Goal: Information Seeking & Learning: Learn about a topic

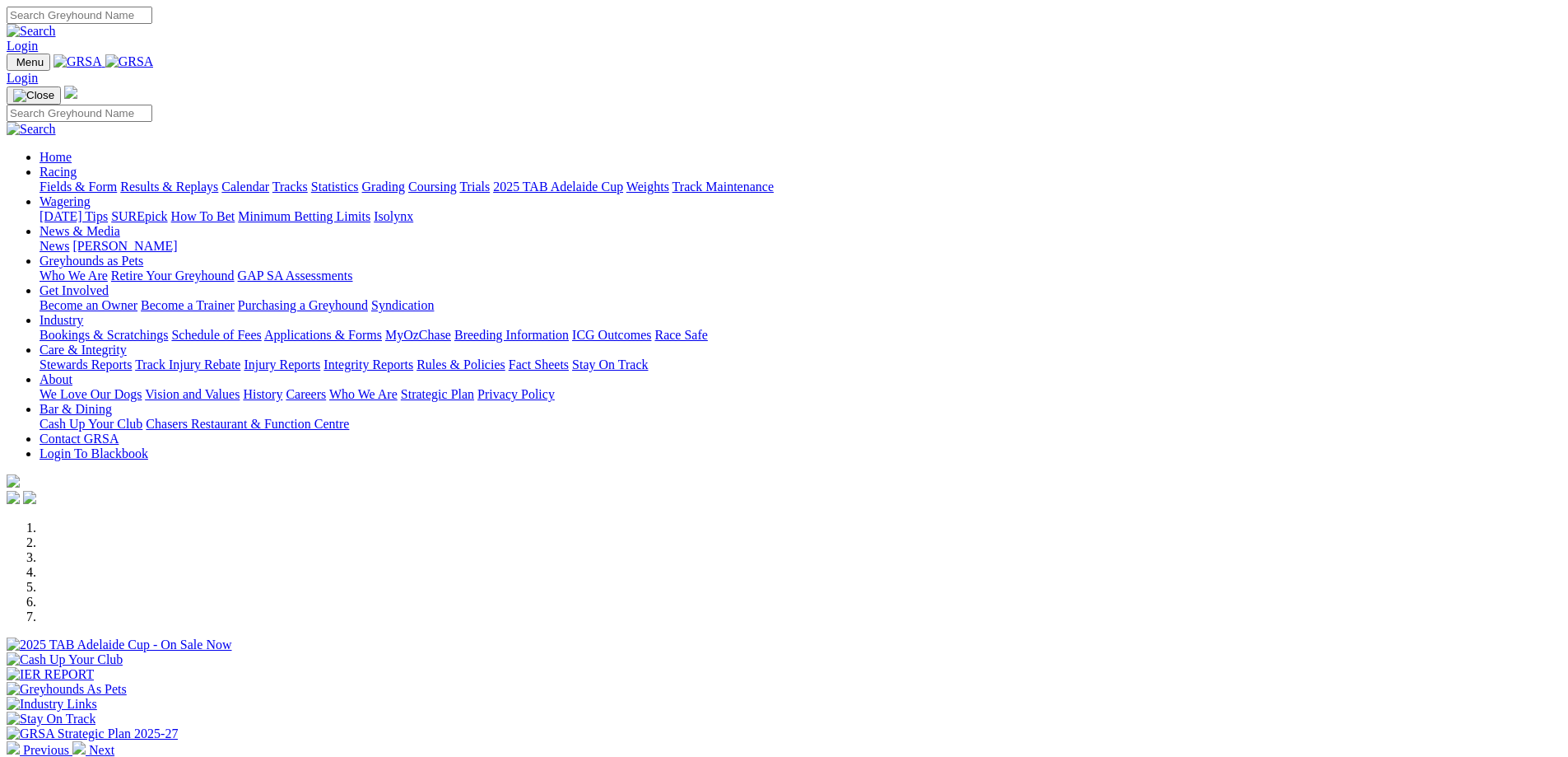
scroll to position [759, 0]
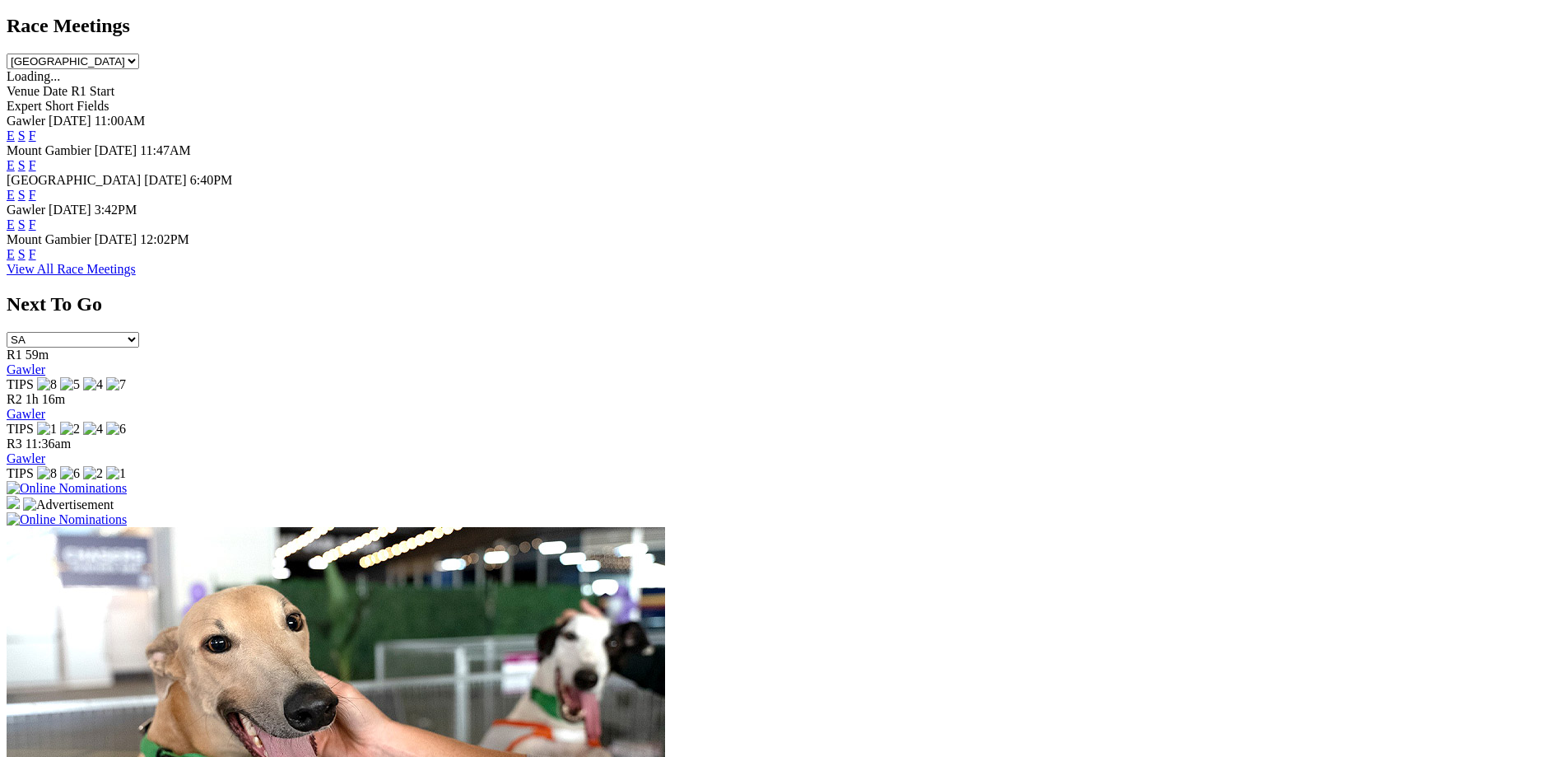
click at [15, 188] on link "E" at bounding box center [11, 195] width 8 height 14
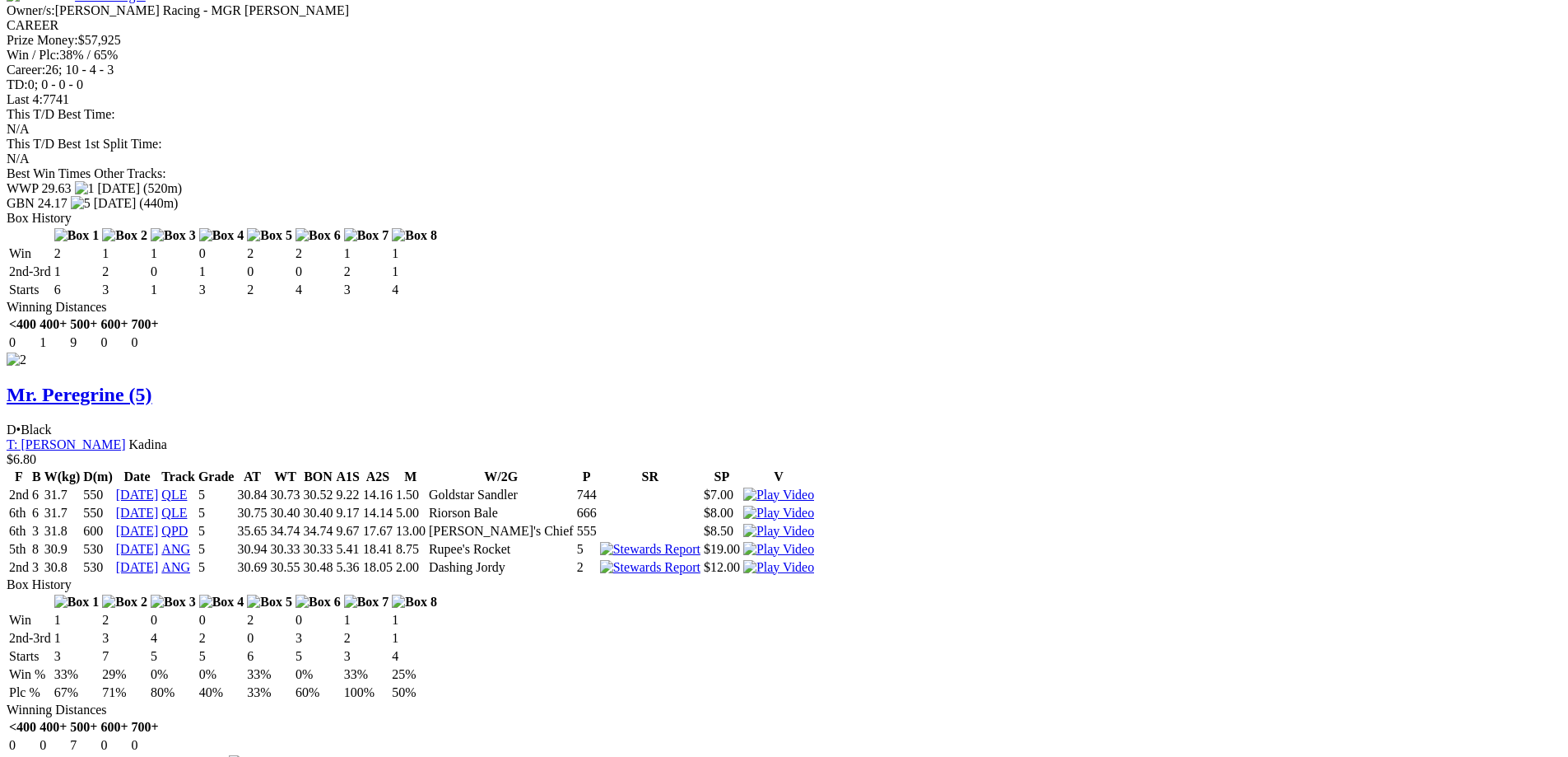
scroll to position [2243, 0]
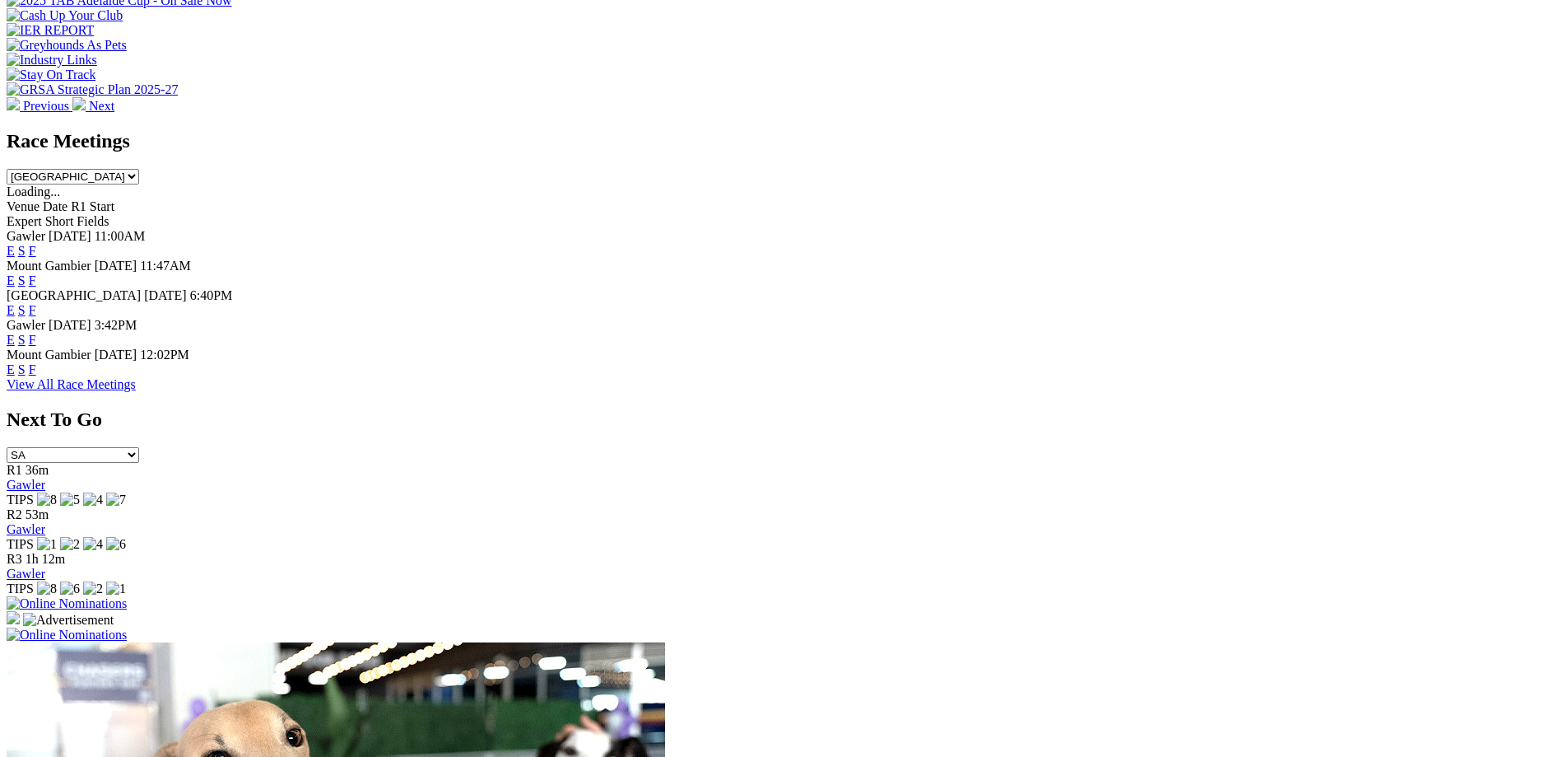
scroll to position [661, 0]
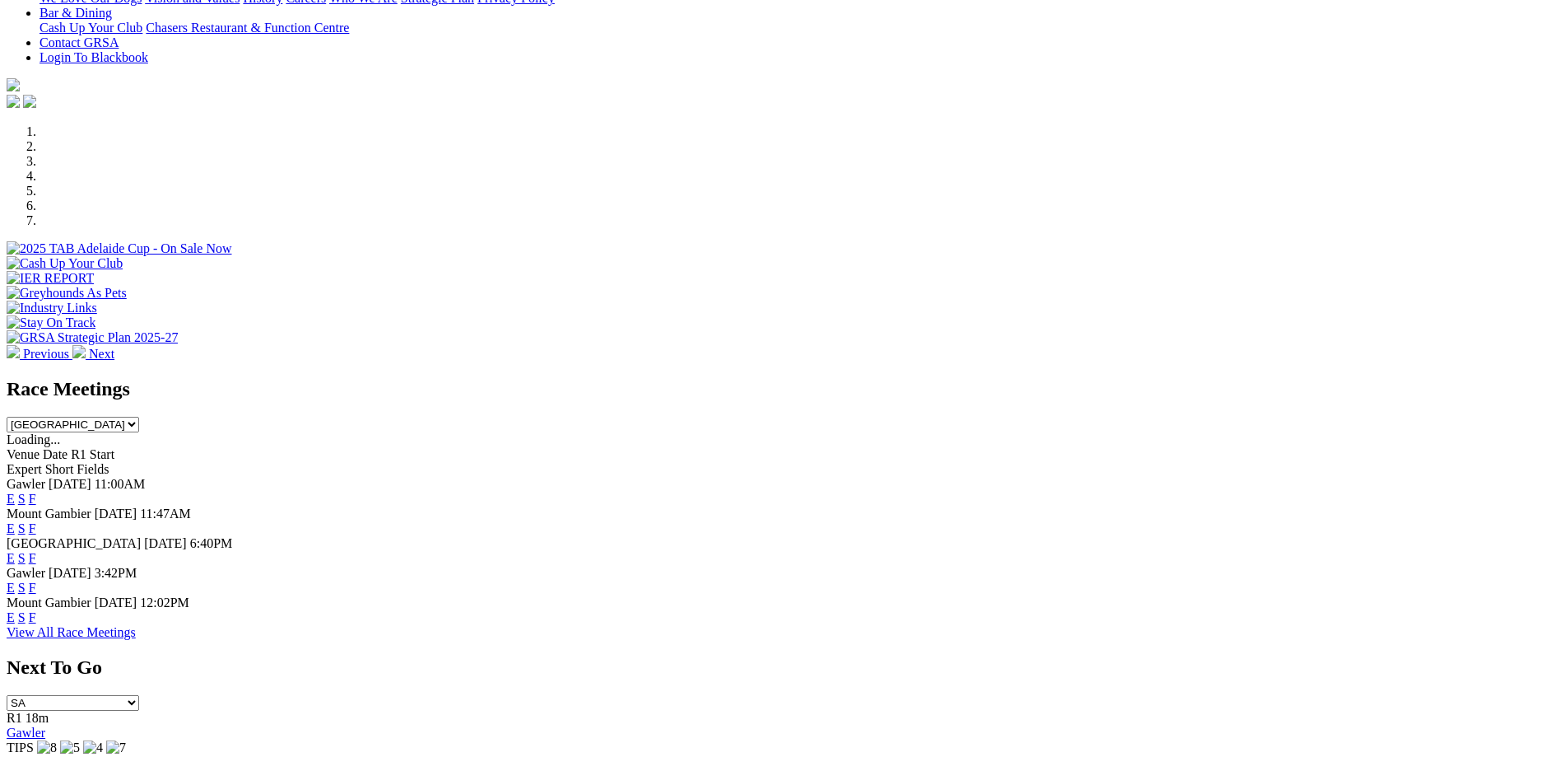
scroll to position [446, 0]
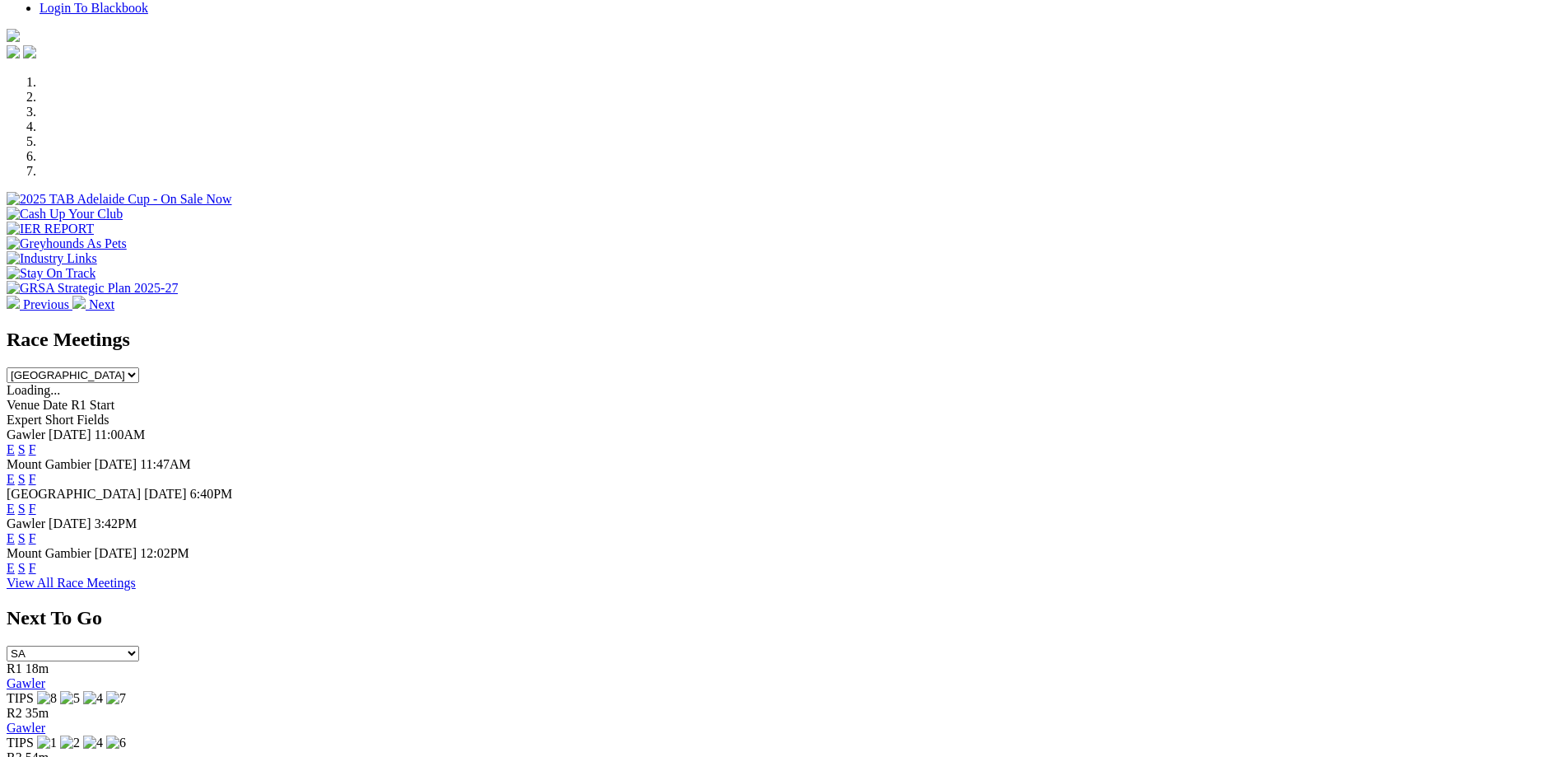
click at [15, 501] on link "E" at bounding box center [11, 508] width 8 height 14
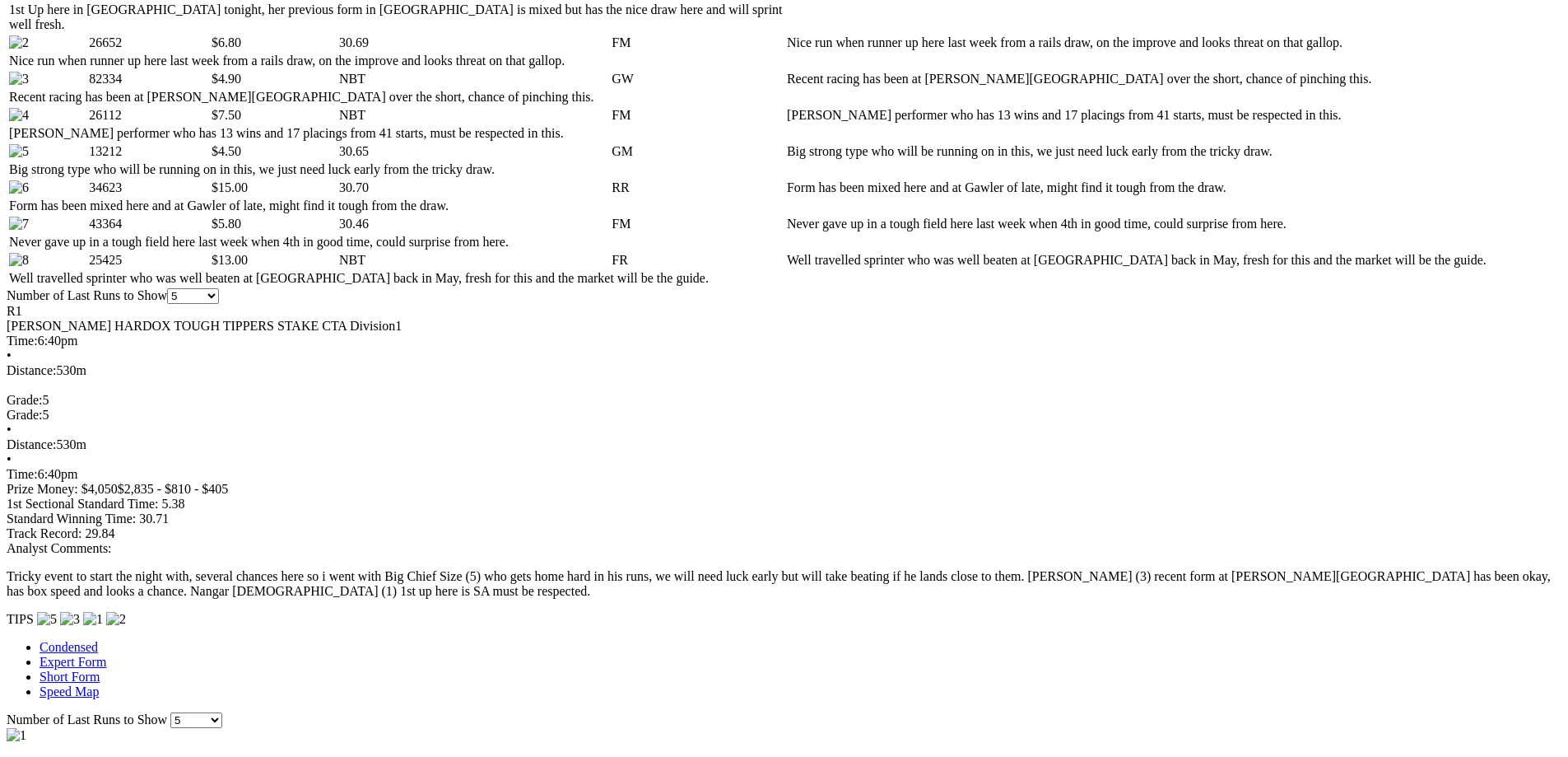
scroll to position [958, 0]
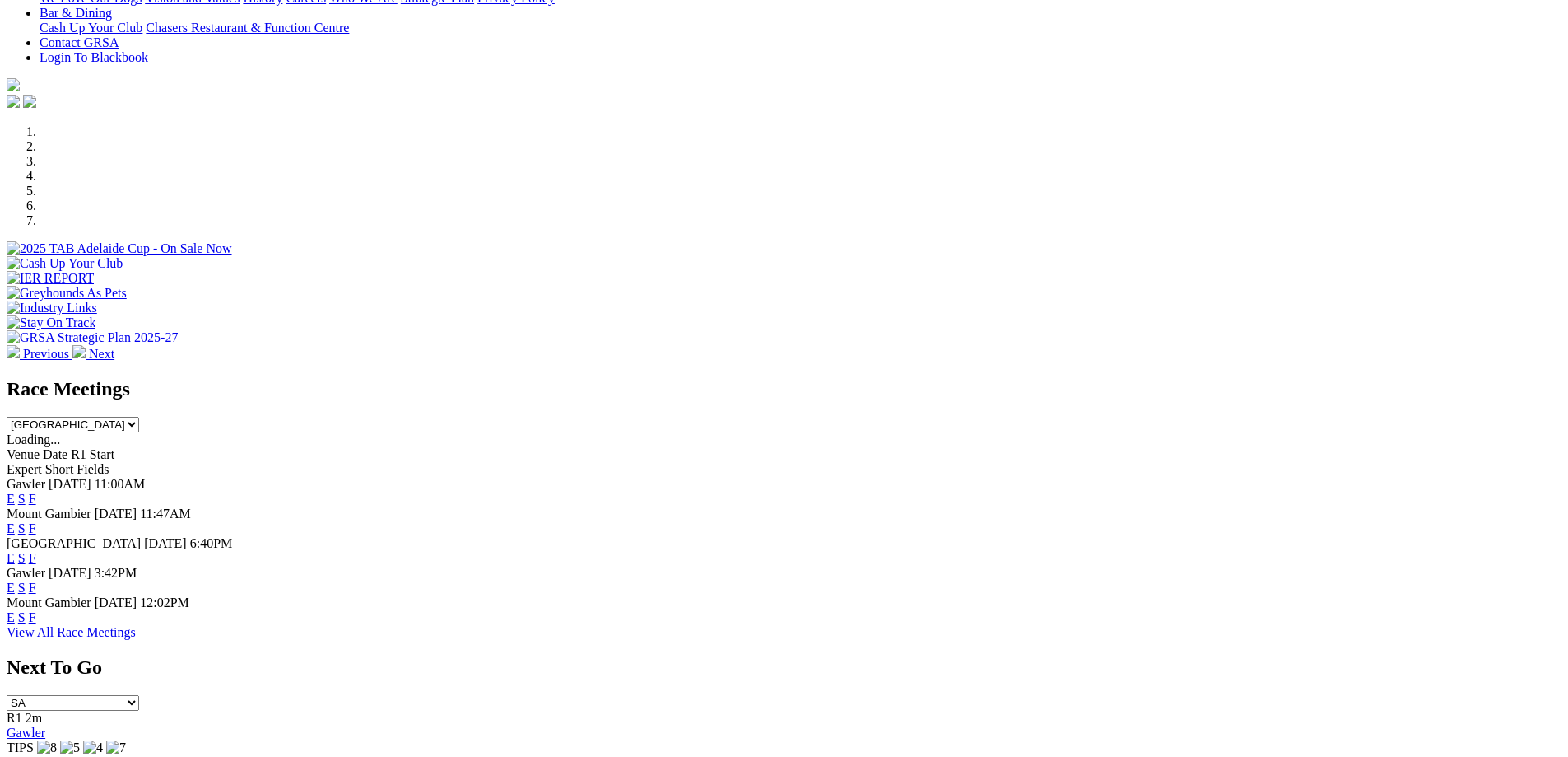
scroll to position [462, 0]
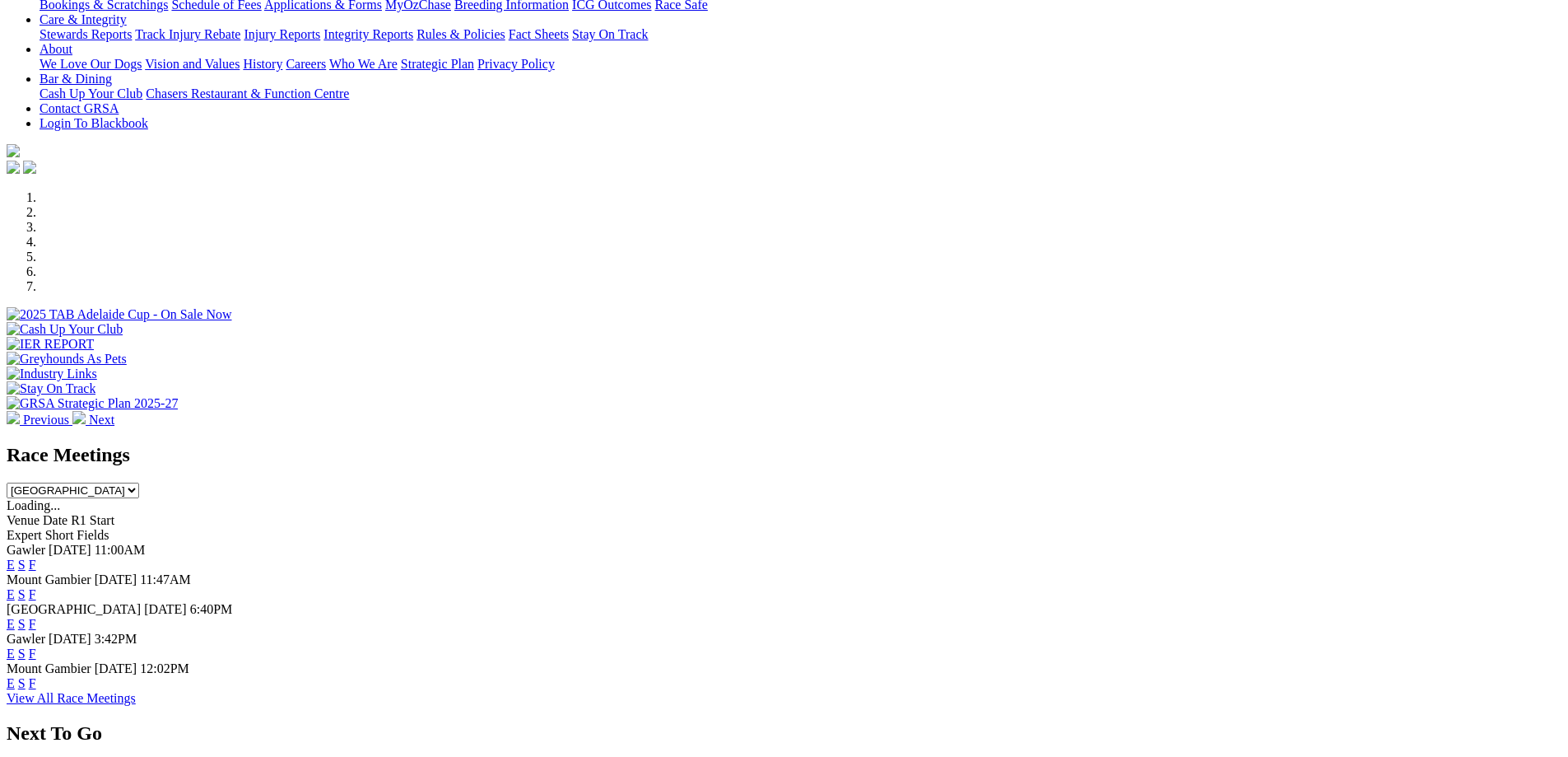
scroll to position [396, 0]
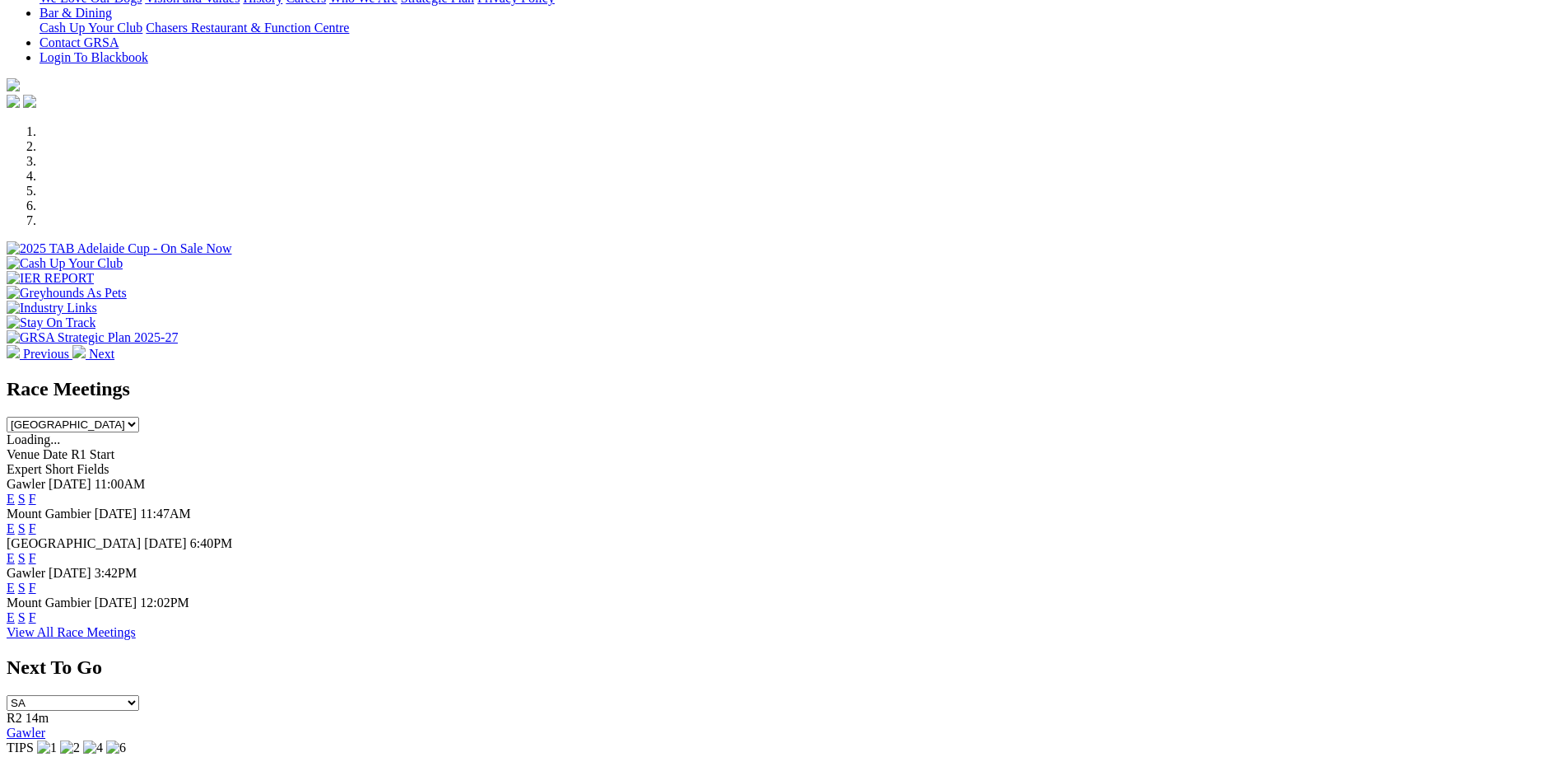
click at [15, 551] on link "E" at bounding box center [11, 558] width 8 height 14
